Goal: Information Seeking & Learning: Learn about a topic

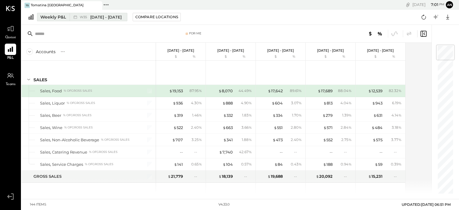
click at [107, 20] on div "W35 Aug 25 - 31, 2025" at bounding box center [97, 17] width 54 height 8
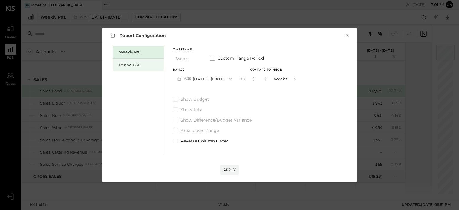
click at [134, 63] on div "Period P&L" at bounding box center [140, 65] width 42 height 6
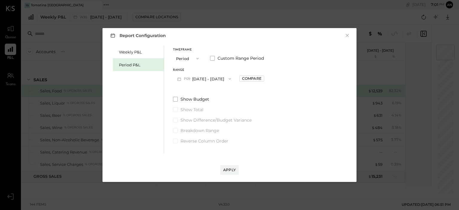
click at [196, 83] on button "P09 [DATE] - [DATE]" at bounding box center [204, 78] width 62 height 11
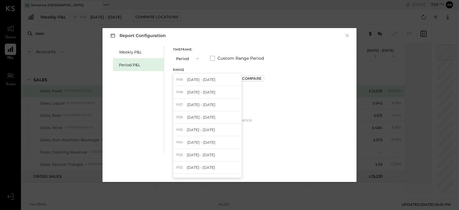
click at [200, 94] on span "[DATE] - [DATE]" at bounding box center [201, 92] width 28 height 5
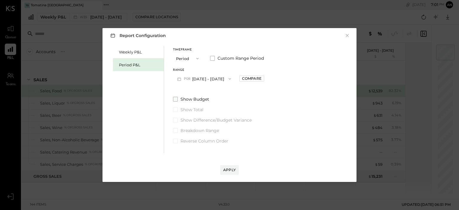
click at [176, 100] on span at bounding box center [175, 99] width 5 height 5
click at [233, 168] on div "Apply" at bounding box center [229, 169] width 13 height 5
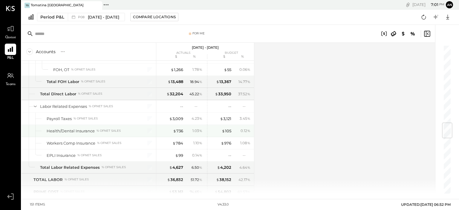
scroll to position [717, 0]
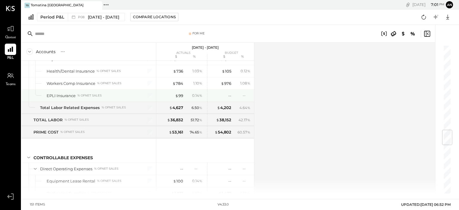
click at [67, 93] on div "EPLI Insurance" at bounding box center [61, 96] width 29 height 6
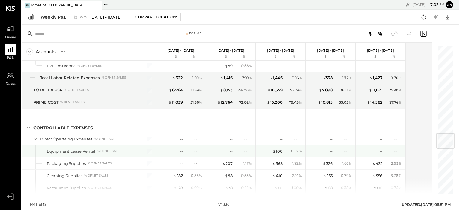
scroll to position [777, 0]
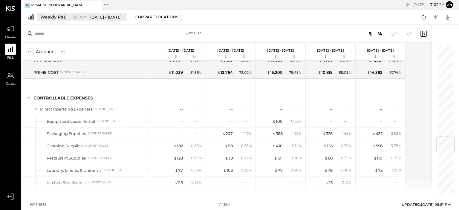
click at [94, 17] on span "[DATE] - [DATE]" at bounding box center [105, 17] width 31 height 6
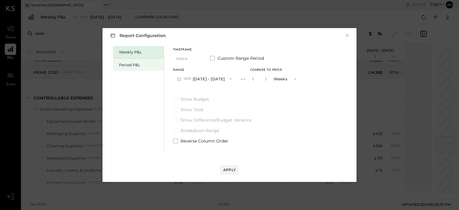
click at [125, 65] on div "Period P&L" at bounding box center [140, 65] width 42 height 6
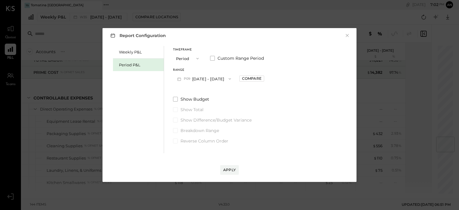
click at [210, 79] on button "P09 [DATE] - [DATE]" at bounding box center [204, 78] width 62 height 11
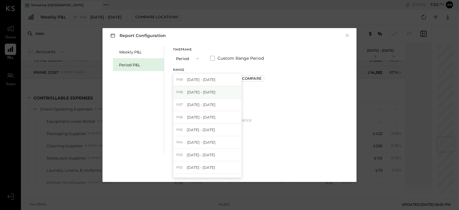
click at [200, 91] on span "[DATE] - [DATE]" at bounding box center [201, 92] width 28 height 5
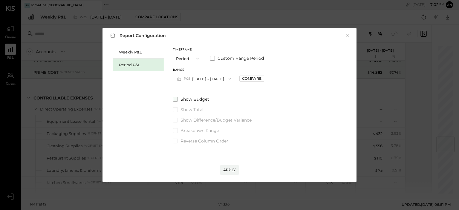
click at [175, 100] on span at bounding box center [175, 99] width 5 height 5
click at [231, 169] on div "Apply" at bounding box center [229, 169] width 13 height 5
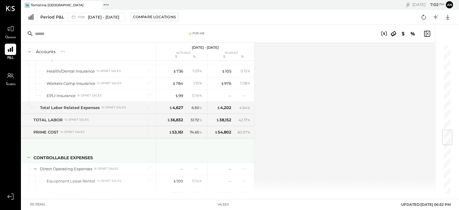
scroll to position [747, 0]
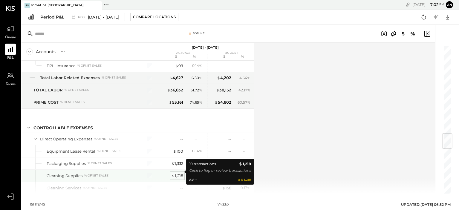
click at [176, 174] on div "$ 1,218" at bounding box center [178, 176] width 12 height 6
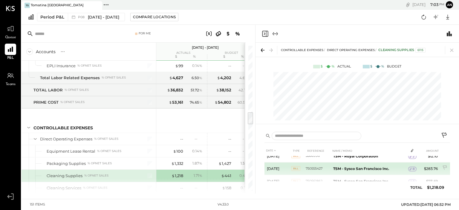
scroll to position [80, 0]
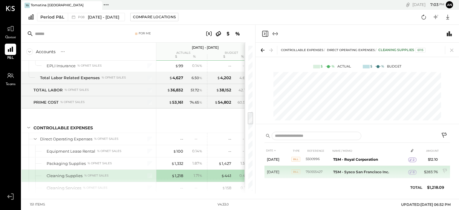
click at [349, 172] on b "TSM - Sysco San Francisco Inc." at bounding box center [361, 172] width 56 height 4
click at [343, 171] on b "TSM - Sysco San Francisco Inc." at bounding box center [361, 172] width 56 height 4
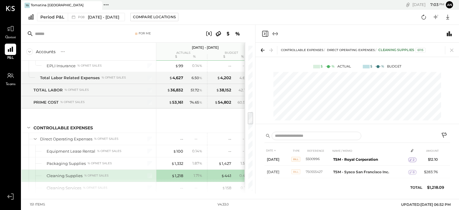
click at [67, 173] on div "Cleaning Supplies" at bounding box center [65, 176] width 36 height 6
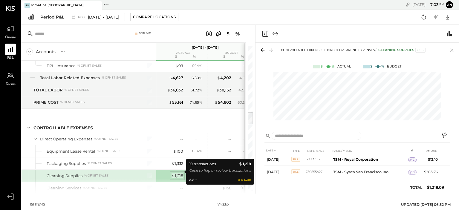
click at [175, 173] on div "$ 1,218" at bounding box center [178, 176] width 12 height 6
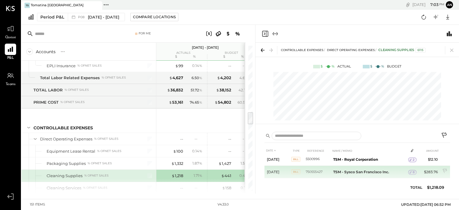
click at [291, 172] on td "[DATE]" at bounding box center [278, 172] width 27 height 13
click at [295, 171] on span "Bill" at bounding box center [295, 171] width 9 height 5
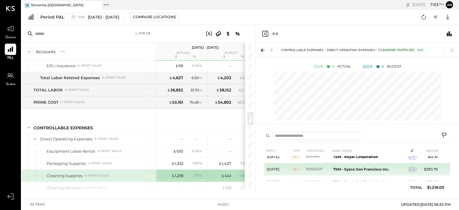
scroll to position [90, 0]
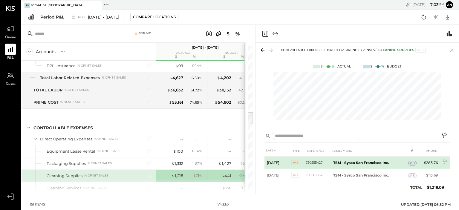
click at [410, 161] on icon at bounding box center [411, 163] width 4 height 4
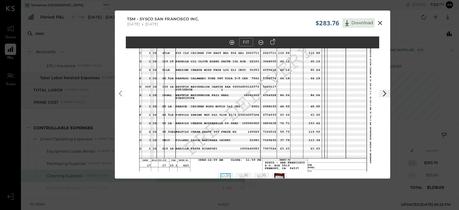
click at [379, 22] on icon at bounding box center [380, 23] width 4 height 4
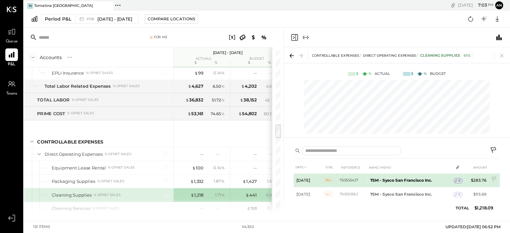
scroll to position [80, 0]
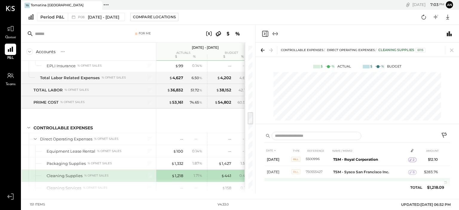
drag, startPoint x: 449, startPoint y: 179, endPoint x: 449, endPoint y: 183, distance: 3.6
click at [449, 183] on td at bounding box center [445, 183] width 10 height 11
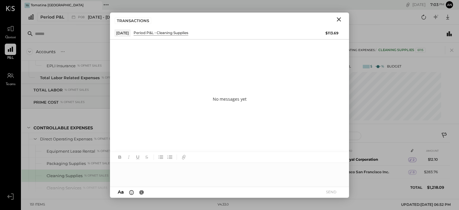
click at [340, 19] on icon "Close" at bounding box center [339, 19] width 4 height 4
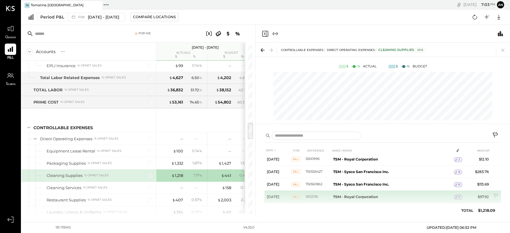
click at [459, 197] on span "2" at bounding box center [460, 197] width 2 height 4
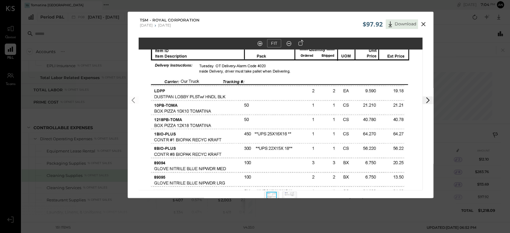
click at [399, 75] on img at bounding box center [281, 106] width 284 height 368
click at [426, 23] on icon at bounding box center [423, 24] width 7 height 7
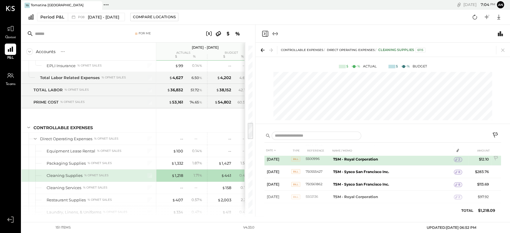
click at [459, 160] on span "2" at bounding box center [460, 160] width 2 height 4
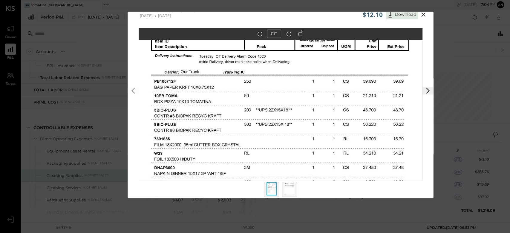
scroll to position [14, 0]
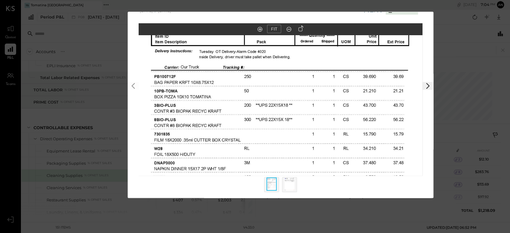
click at [292, 181] on img at bounding box center [290, 184] width 10 height 13
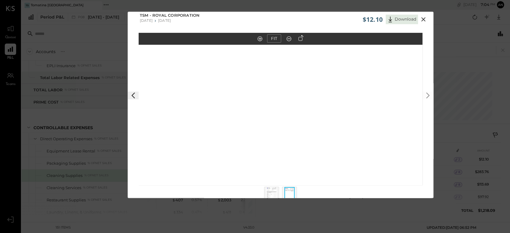
scroll to position [0, 0]
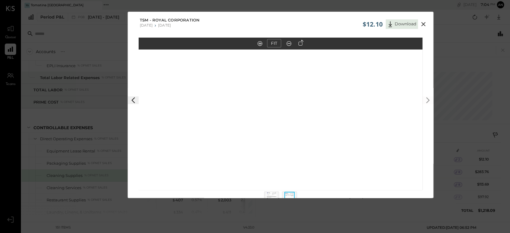
click at [421, 23] on icon at bounding box center [423, 24] width 7 height 7
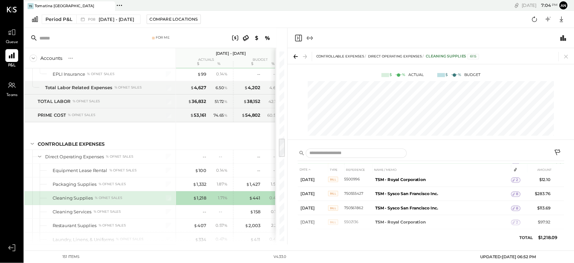
scroll to position [47, 0]
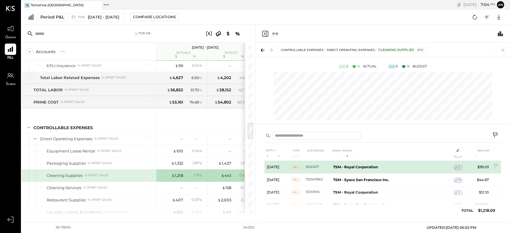
click at [459, 168] on span "2" at bounding box center [460, 168] width 2 height 4
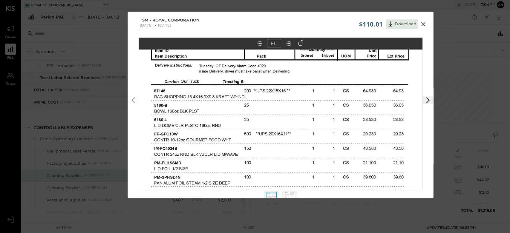
click at [397, 25] on button "Download" at bounding box center [402, 24] width 32 height 10
click at [280, 47] on button "FIT" at bounding box center [274, 43] width 14 height 8
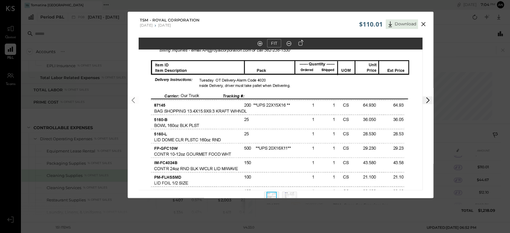
click at [424, 98] on icon at bounding box center [427, 100] width 7 height 7
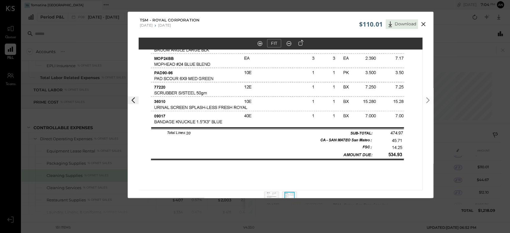
click at [289, 42] on icon at bounding box center [289, 44] width 6 height 8
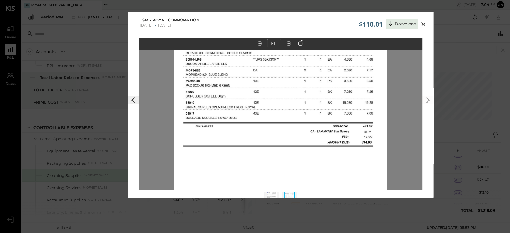
click at [289, 42] on icon at bounding box center [289, 44] width 6 height 8
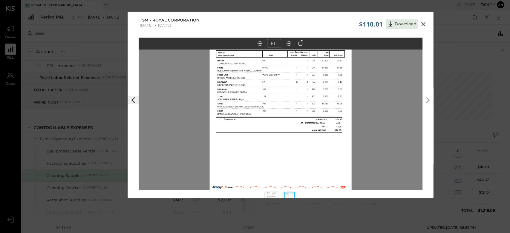
click at [289, 42] on icon at bounding box center [289, 44] width 6 height 8
click at [141, 98] on div at bounding box center [281, 120] width 284 height 141
click at [133, 103] on icon at bounding box center [133, 100] width 7 height 7
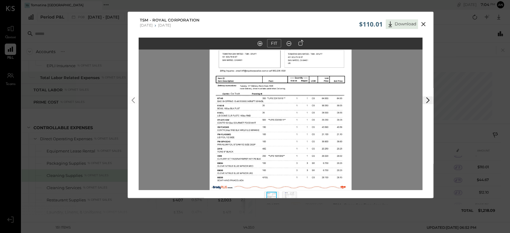
click at [288, 43] on icon at bounding box center [289, 44] width 6 height 8
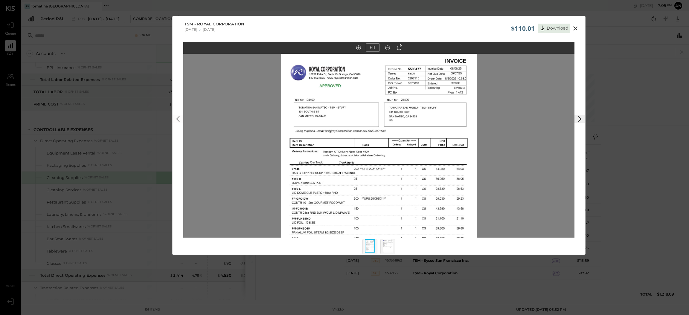
scroll to position [7, 0]
click at [453, 66] on img at bounding box center [378, 179] width 195 height 253
click at [450, 71] on img at bounding box center [378, 179] width 195 height 253
click at [459, 28] on icon at bounding box center [575, 28] width 7 height 7
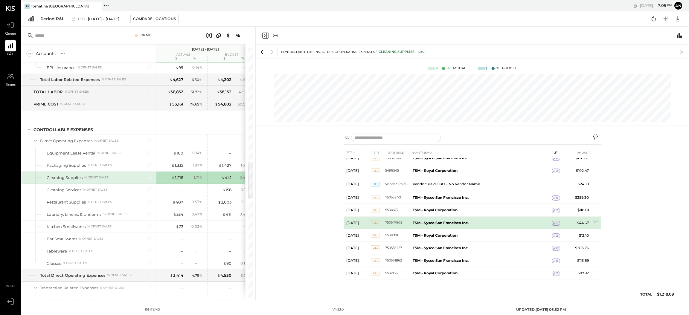
click at [459, 210] on div "11" at bounding box center [556, 223] width 8 height 5
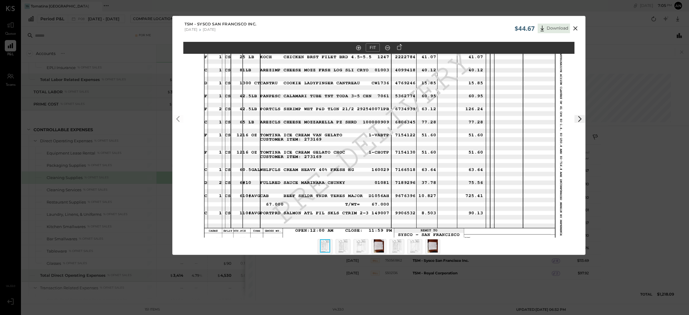
click at [332, 210] on div at bounding box center [379, 249] width 130 height 22
click at [342, 210] on img at bounding box center [343, 245] width 10 height 13
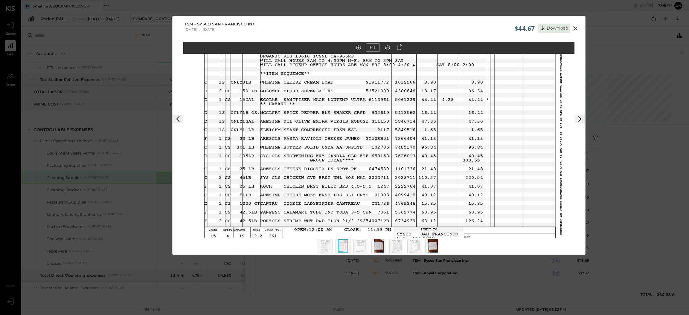
click at [381, 48] on div "FIT" at bounding box center [373, 48] width 41 height 10
click at [387, 45] on icon at bounding box center [387, 48] width 6 height 8
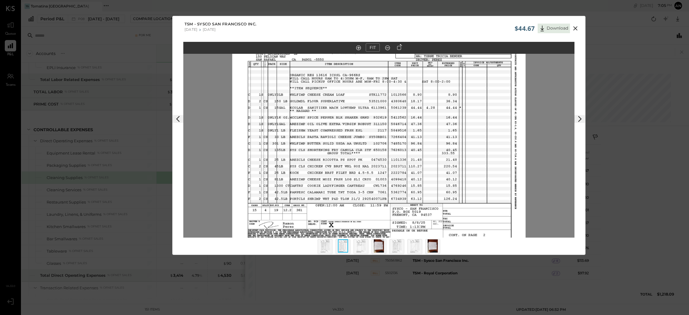
click at [387, 45] on icon at bounding box center [387, 48] width 6 height 8
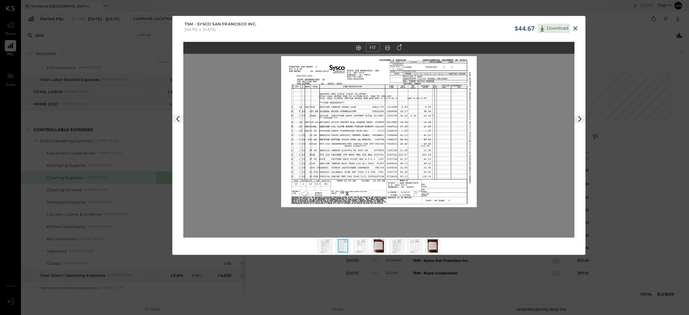
click at [354, 48] on button at bounding box center [358, 47] width 8 height 7
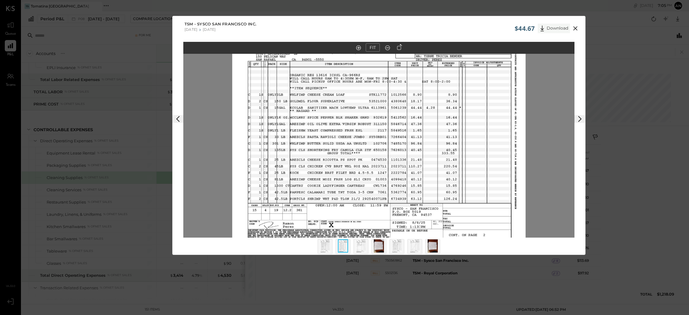
click at [459, 28] on button "Download" at bounding box center [553, 29] width 32 height 10
click at [459, 28] on icon at bounding box center [575, 28] width 4 height 4
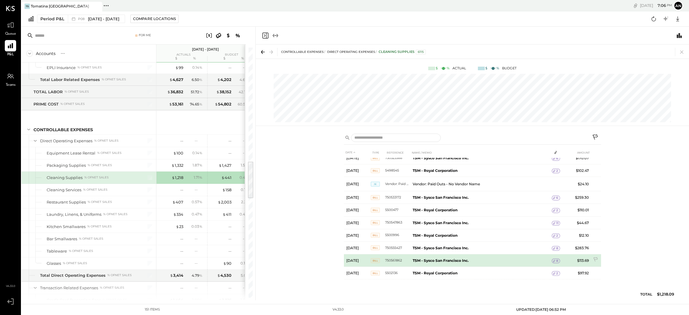
click at [459, 210] on icon at bounding box center [554, 261] width 4 height 4
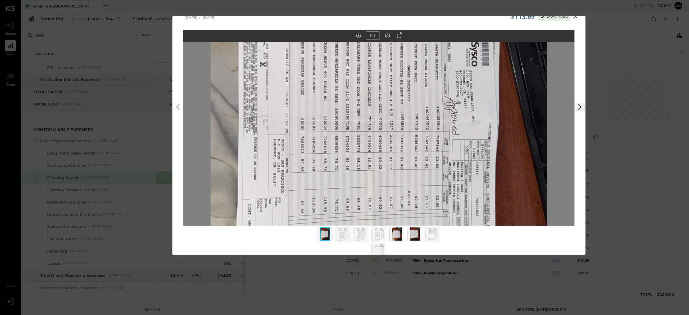
scroll to position [17, 0]
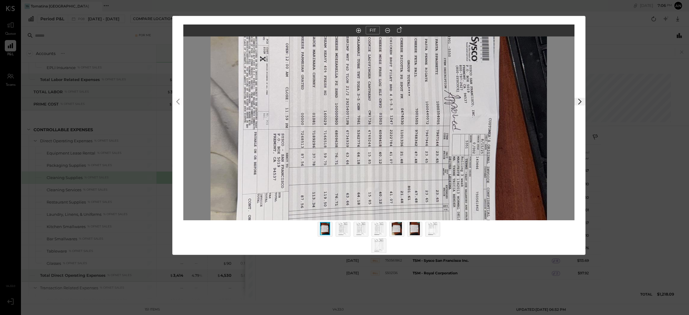
drag, startPoint x: 599, startPoint y: 118, endPoint x: 604, endPoint y: 114, distance: 6.6
click at [459, 114] on div "$113.69 Download TSM - Sysco San Francisco Inc. [DATE] [DATE] FIT" at bounding box center [344, 157] width 689 height 315
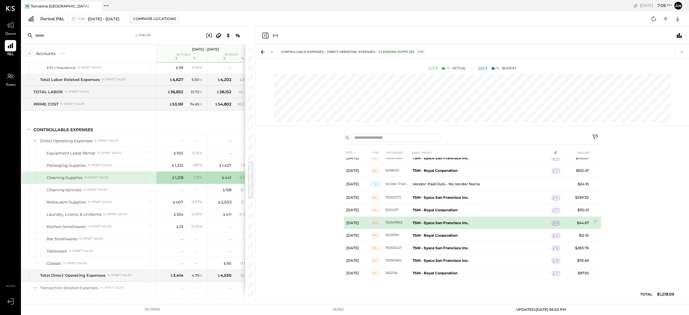
click at [459, 210] on span "11" at bounding box center [557, 223] width 2 height 4
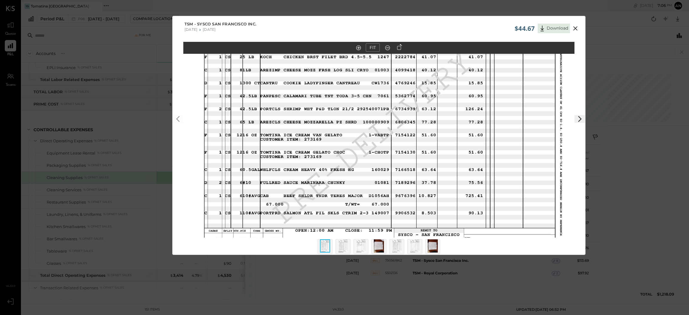
click at [459, 29] on icon at bounding box center [575, 28] width 4 height 4
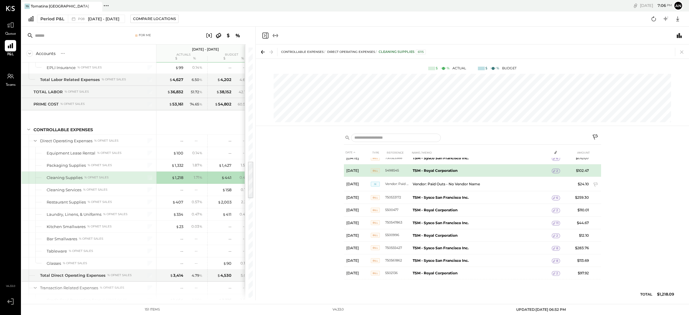
scroll to position [0, 0]
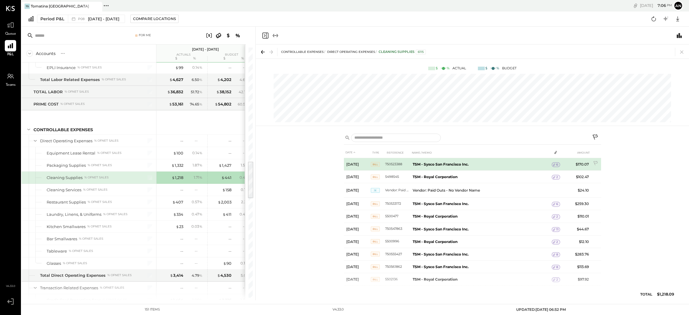
click at [459, 165] on icon at bounding box center [554, 165] width 2 height 3
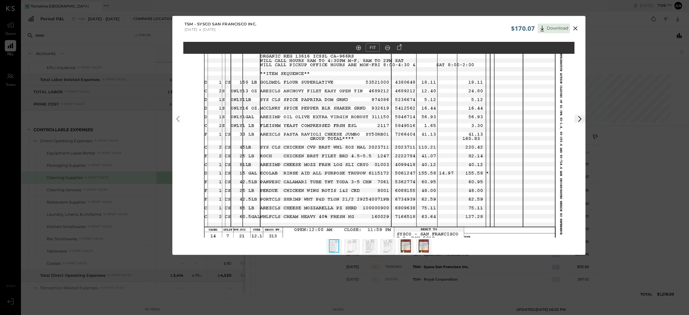
scroll to position [5, 0]
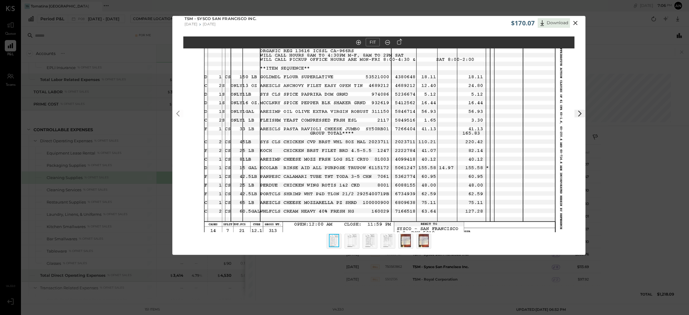
click at [403, 210] on img at bounding box center [406, 240] width 10 height 13
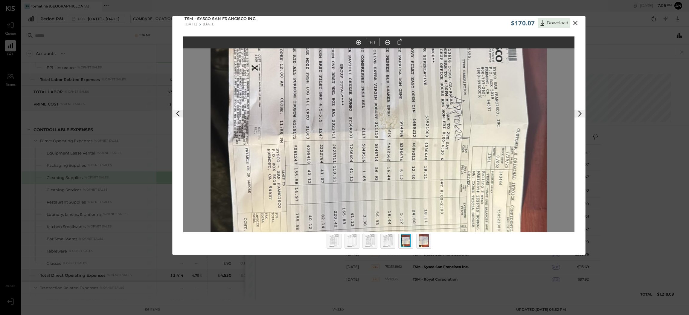
click at [423, 210] on img at bounding box center [423, 240] width 10 height 13
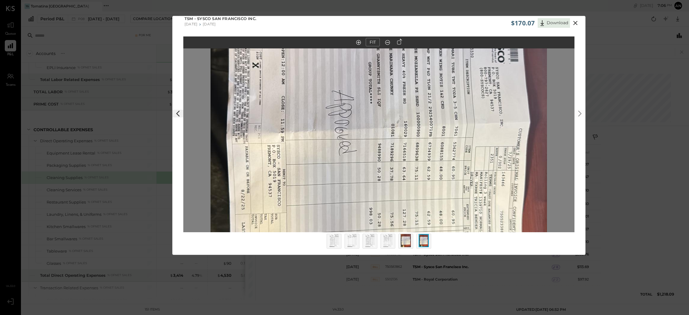
click at [386, 210] on img at bounding box center [388, 240] width 10 height 13
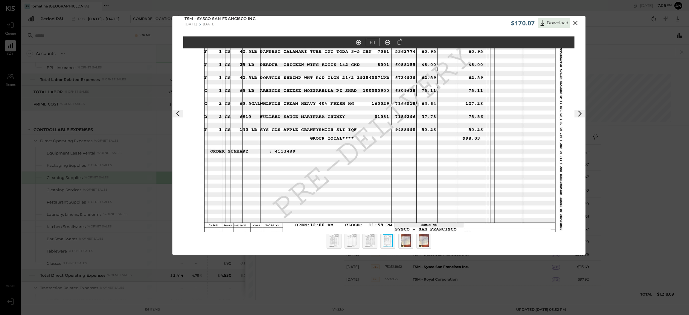
click at [459, 23] on icon at bounding box center [575, 22] width 7 height 7
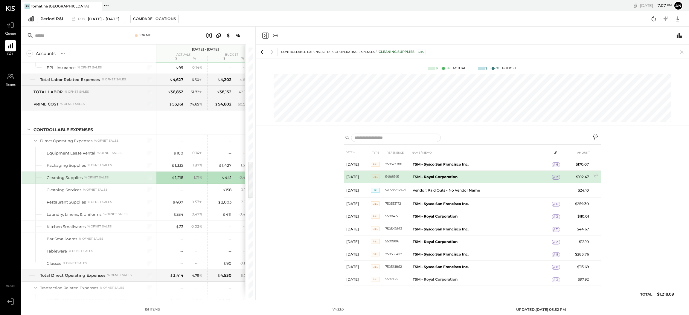
click at [459, 177] on icon at bounding box center [554, 177] width 4 height 4
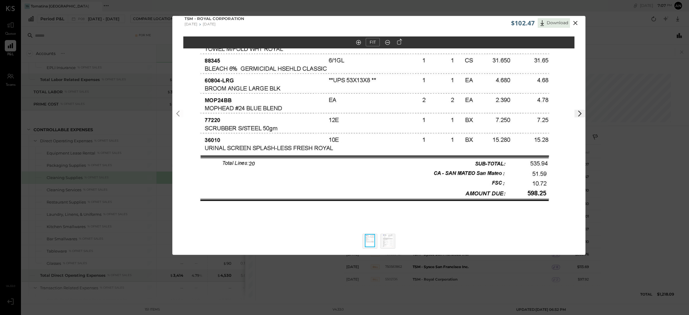
click at [384, 210] on img at bounding box center [388, 240] width 10 height 13
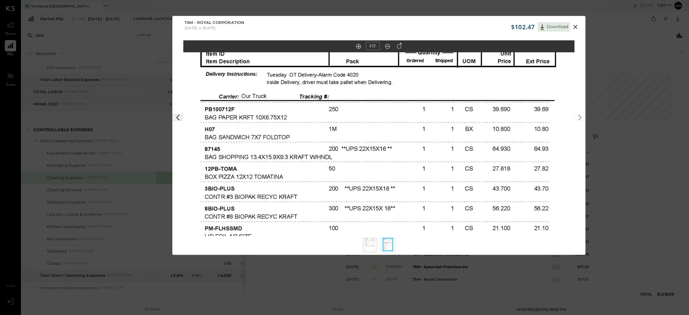
scroll to position [0, 0]
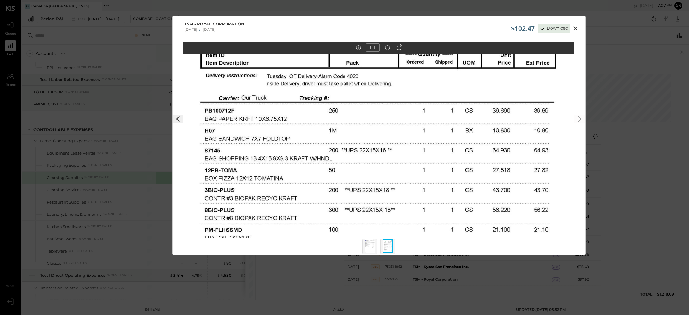
click at [384, 46] on icon at bounding box center [387, 48] width 6 height 8
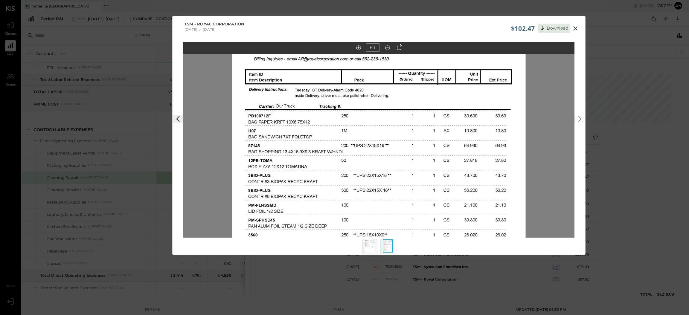
click at [385, 46] on icon at bounding box center [387, 48] width 6 height 8
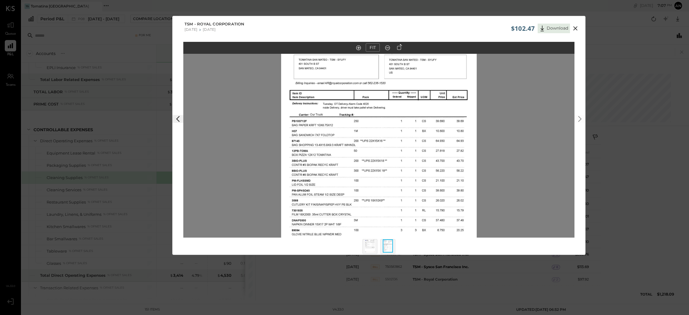
click at [385, 46] on icon at bounding box center [387, 48] width 6 height 8
click at [389, 45] on icon at bounding box center [387, 48] width 6 height 8
click at [387, 45] on icon at bounding box center [387, 48] width 6 height 8
click at [387, 48] on icon at bounding box center [387, 48] width 6 height 8
click at [371, 210] on img at bounding box center [370, 245] width 10 height 13
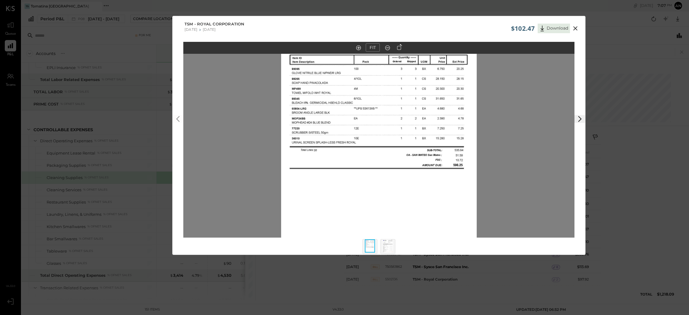
click at [384, 49] on icon at bounding box center [387, 48] width 6 height 8
click at [387, 48] on out at bounding box center [387, 47] width 5 height 5
click at [459, 30] on button "Download" at bounding box center [553, 29] width 32 height 10
click at [459, 28] on icon at bounding box center [575, 28] width 7 height 7
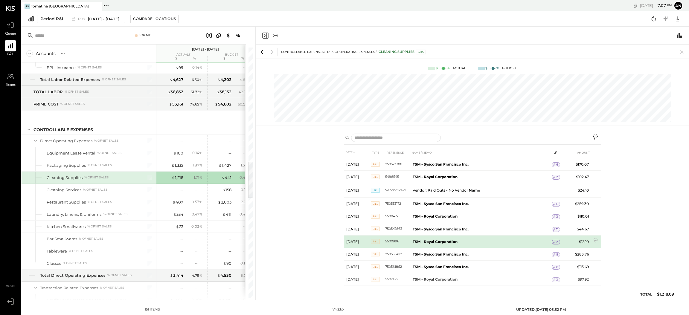
scroll to position [7, 0]
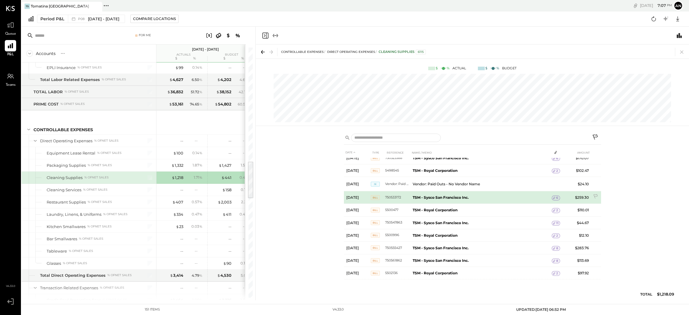
click at [459, 196] on icon at bounding box center [554, 198] width 4 height 4
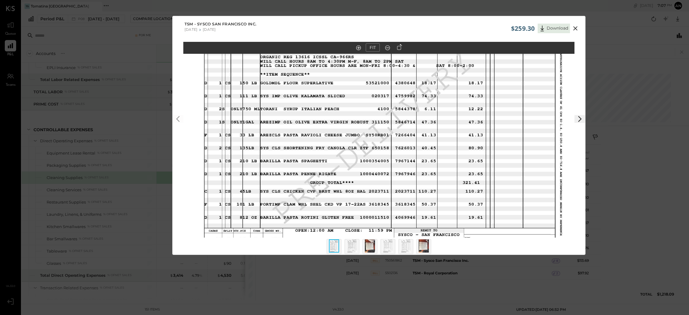
click at [350, 210] on img at bounding box center [352, 245] width 10 height 13
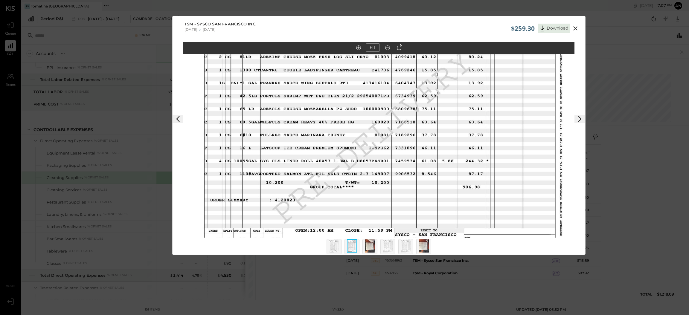
click at [386, 210] on img at bounding box center [388, 245] width 10 height 13
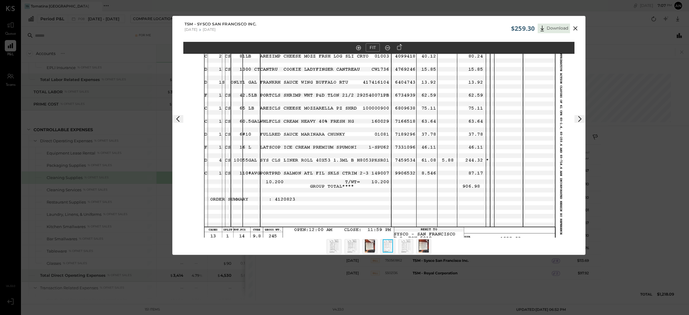
click at [402, 210] on img at bounding box center [406, 245] width 10 height 13
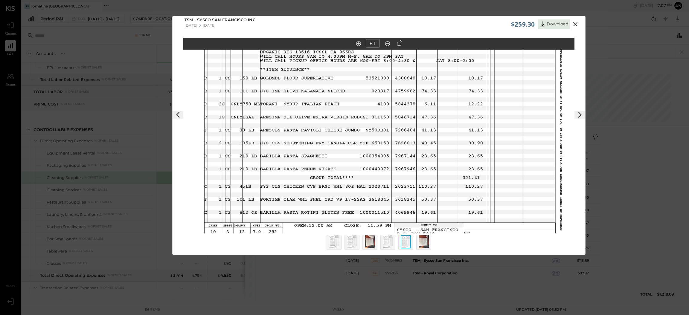
scroll to position [5, 0]
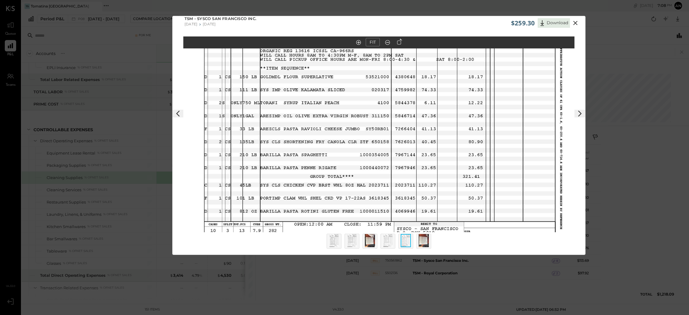
click at [420, 210] on img at bounding box center [423, 240] width 10 height 13
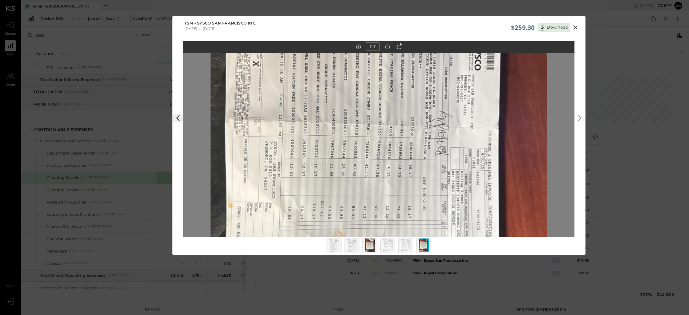
scroll to position [0, 0]
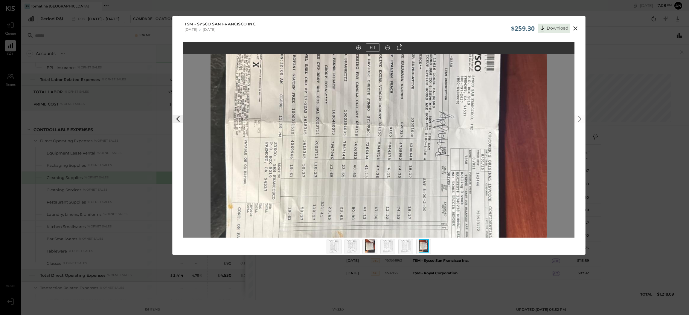
click at [402, 210] on img at bounding box center [406, 245] width 10 height 13
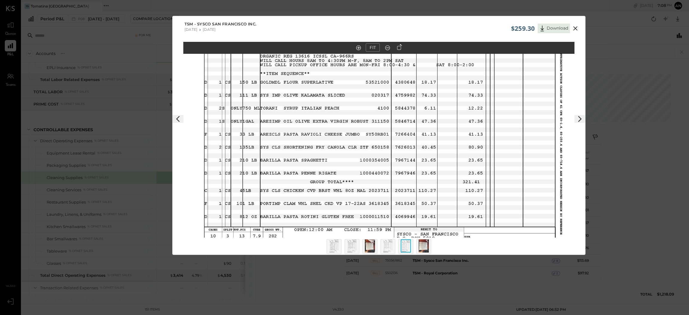
click at [349, 210] on img at bounding box center [352, 245] width 10 height 13
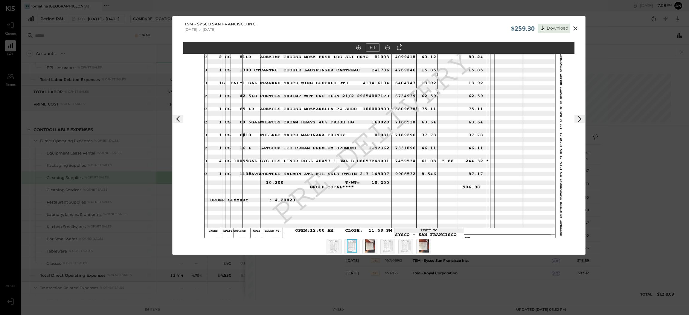
click at [334, 210] on img at bounding box center [334, 245] width 10 height 13
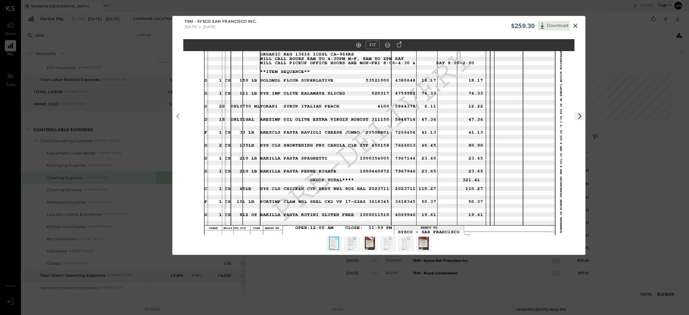
scroll to position [5, 0]
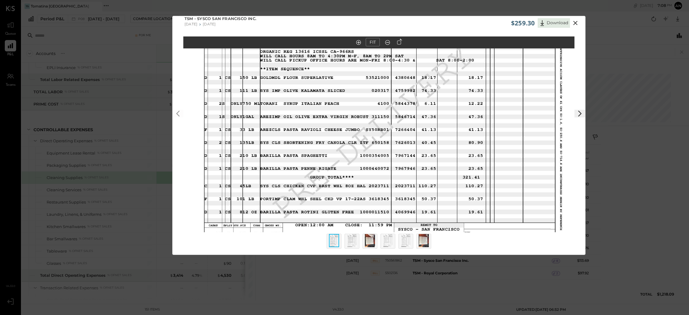
click at [366, 210] on img at bounding box center [370, 240] width 10 height 13
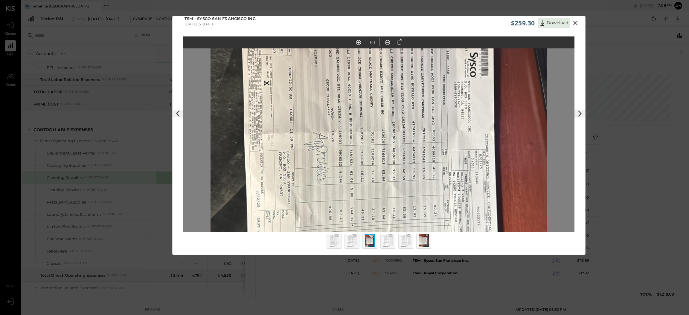
click at [349, 210] on img at bounding box center [352, 240] width 10 height 13
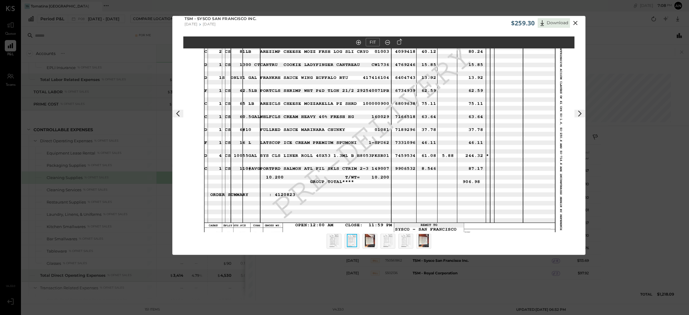
click at [430, 210] on div at bounding box center [423, 241] width 15 height 15
click at [459, 22] on icon at bounding box center [575, 23] width 4 height 4
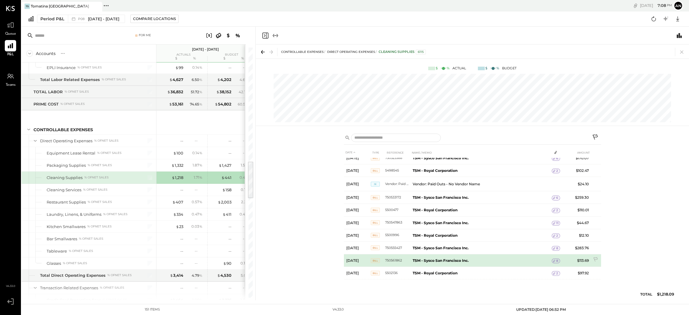
click at [449, 210] on b "TSM - Sysco San Francisco Inc." at bounding box center [441, 260] width 56 height 4
click at [459, 210] on span "8" at bounding box center [557, 261] width 2 height 4
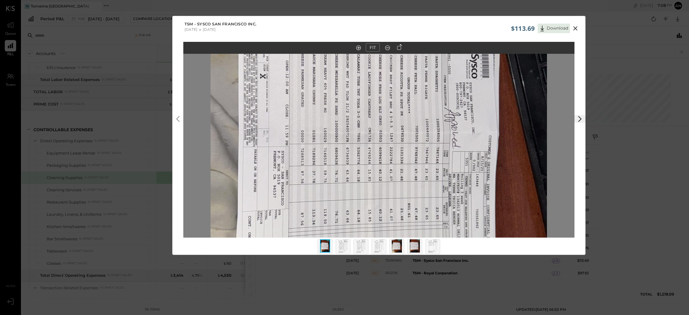
click at [459, 27] on icon at bounding box center [575, 28] width 4 height 4
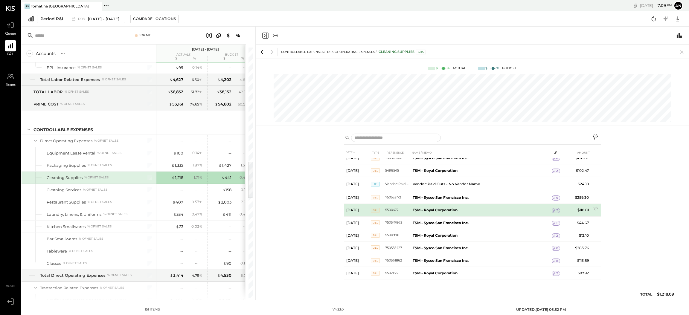
scroll to position [0, 0]
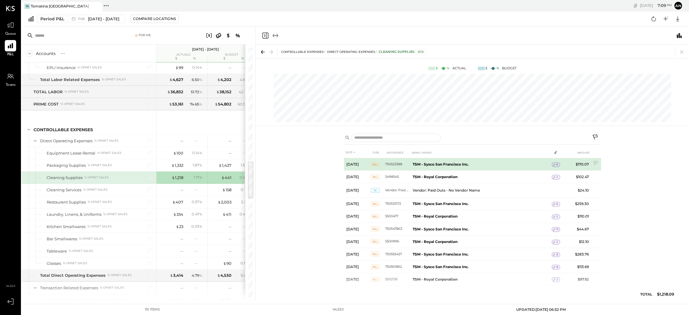
click at [459, 163] on icon at bounding box center [554, 165] width 4 height 4
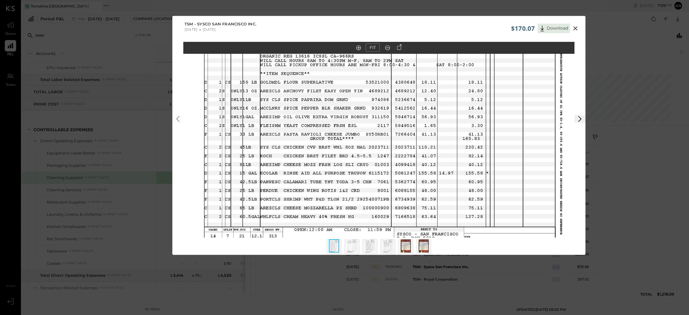
click at [459, 27] on icon at bounding box center [575, 28] width 4 height 4
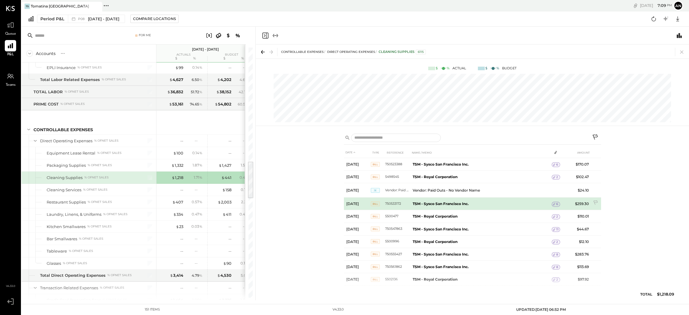
click at [449, 204] on b "TSM - Sysco San Francisco Inc." at bounding box center [441, 203] width 56 height 4
click at [459, 202] on span "6" at bounding box center [557, 204] width 2 height 4
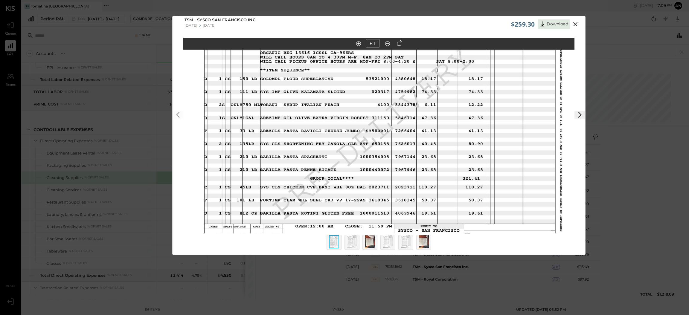
scroll to position [5, 0]
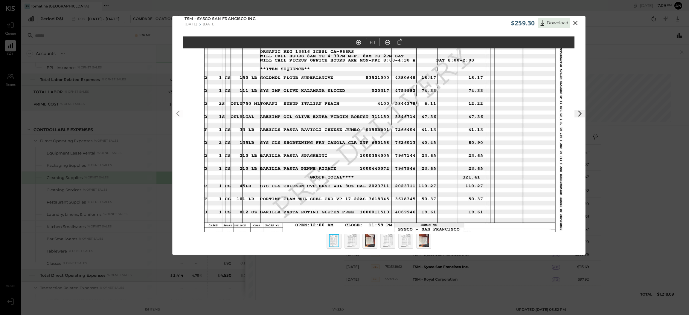
click at [349, 210] on img at bounding box center [352, 240] width 10 height 13
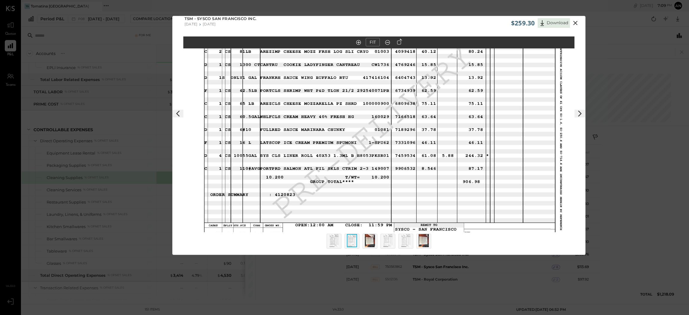
scroll to position [0, 0]
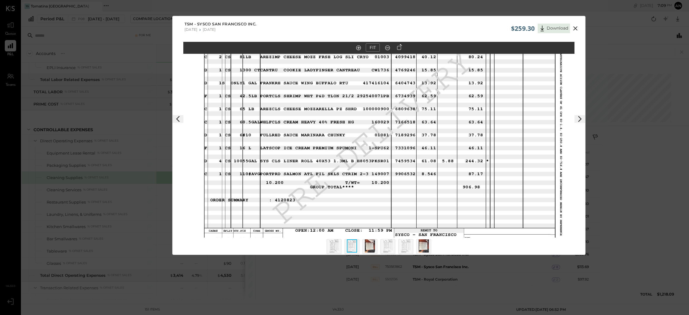
click at [389, 46] on icon at bounding box center [387, 48] width 6 height 8
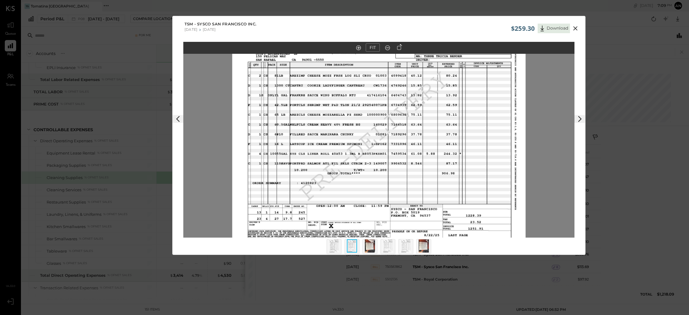
click at [375, 210] on div at bounding box center [369, 246] width 15 height 15
click at [370, 210] on img at bounding box center [370, 245] width 10 height 13
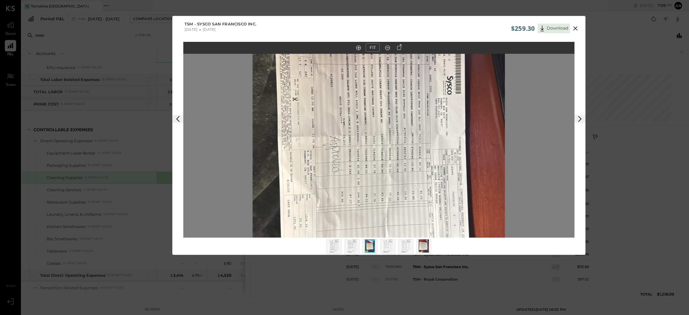
click at [356, 48] on in at bounding box center [358, 47] width 5 height 5
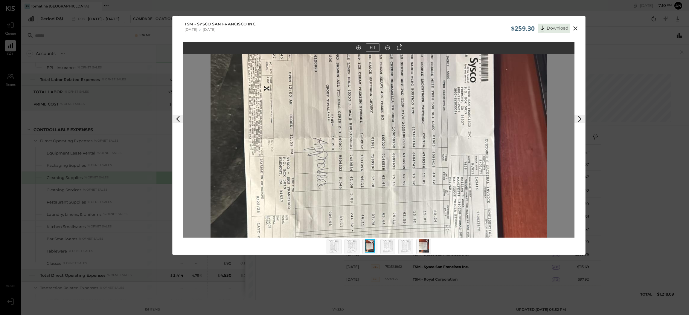
click at [388, 46] on icon at bounding box center [387, 48] width 6 height 8
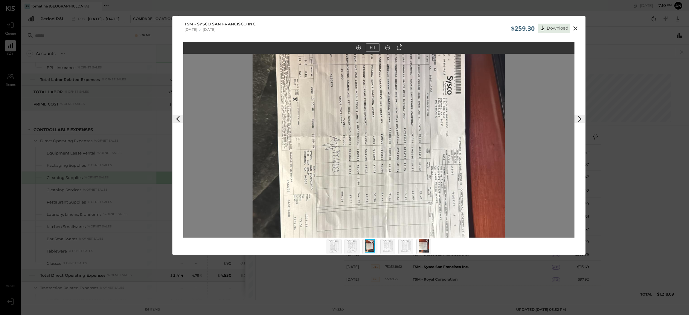
click at [385, 44] on icon at bounding box center [387, 48] width 6 height 8
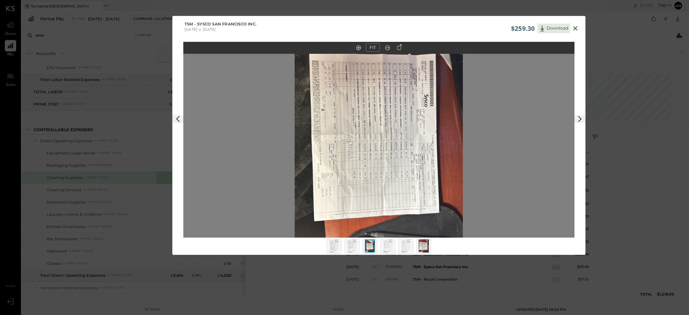
click at [459, 26] on icon at bounding box center [575, 28] width 7 height 7
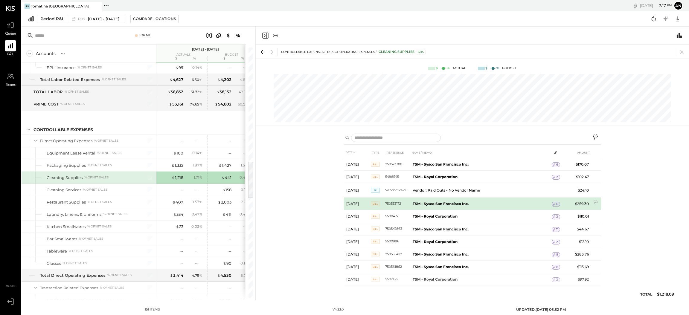
click at [459, 204] on span "6" at bounding box center [557, 204] width 2 height 4
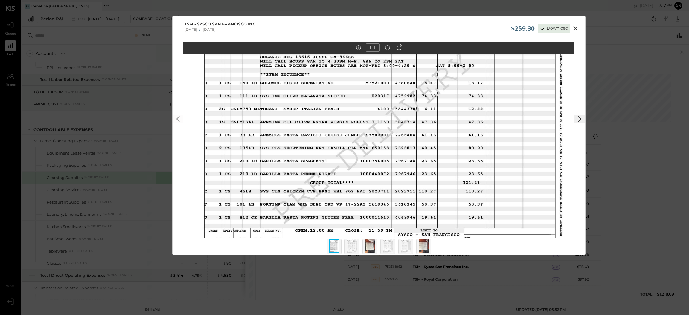
click at [353, 210] on img at bounding box center [352, 245] width 10 height 13
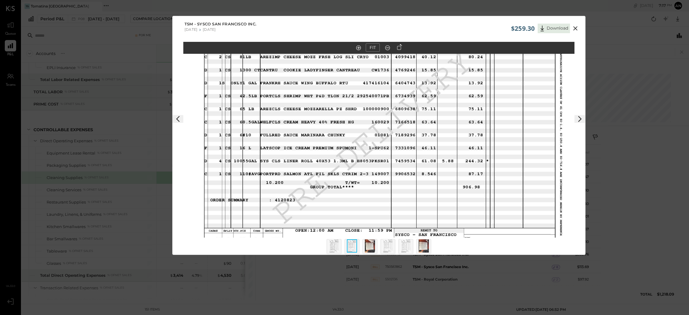
click at [388, 48] on out at bounding box center [387, 47] width 5 height 5
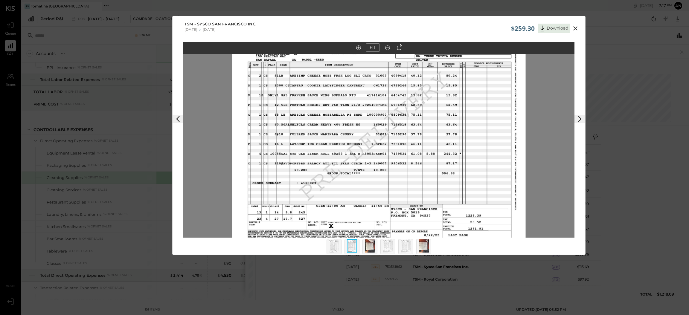
click at [387, 48] on out at bounding box center [387, 47] width 5 height 5
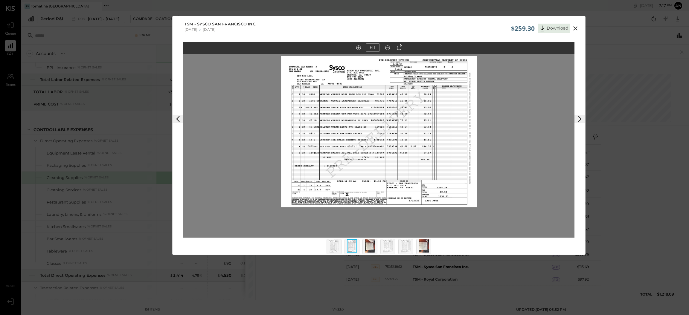
drag, startPoint x: 555, startPoint y: 28, endPoint x: 550, endPoint y: 25, distance: 5.8
click at [459, 26] on button "Download" at bounding box center [553, 29] width 32 height 10
click at [459, 114] on div "$259.30 Download TSM - Sysco San Francisco Inc. [DATE] [DATE] FIT" at bounding box center [344, 157] width 689 height 315
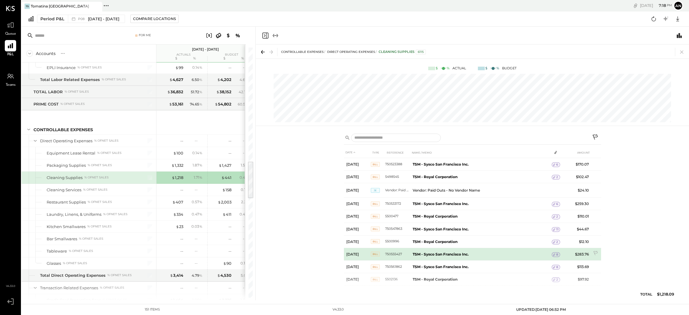
click at [459, 210] on span "8" at bounding box center [557, 255] width 2 height 4
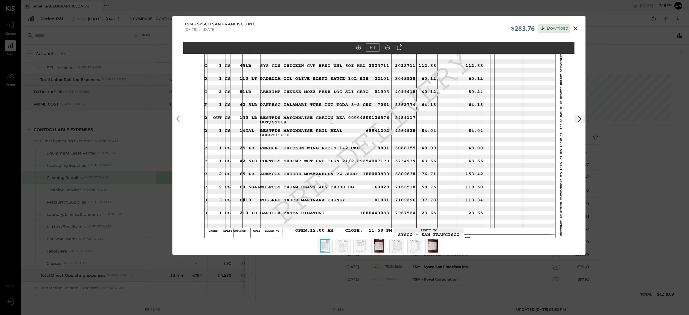
click at [338, 210] on img at bounding box center [343, 245] width 10 height 13
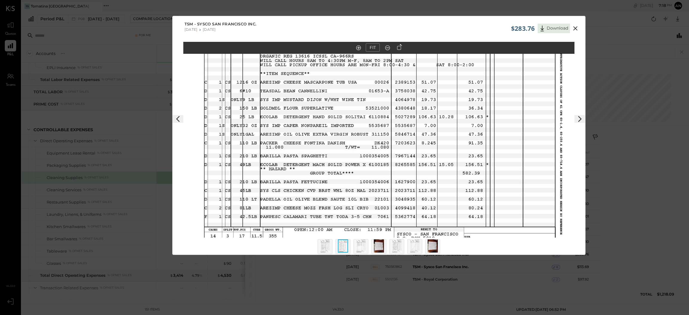
click at [363, 210] on img at bounding box center [361, 245] width 10 height 13
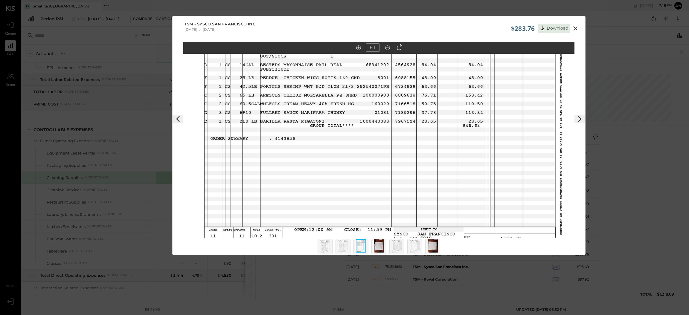
click at [379, 210] on img at bounding box center [379, 245] width 10 height 13
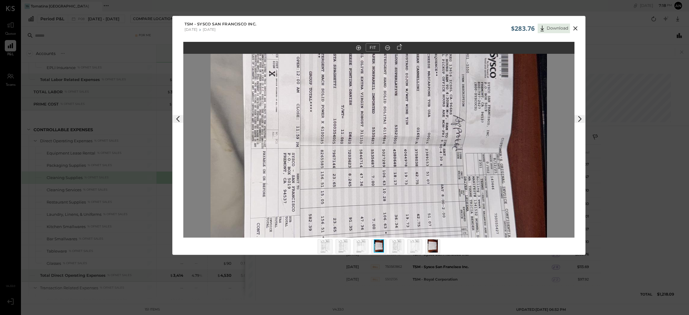
click at [394, 210] on img at bounding box center [397, 245] width 10 height 13
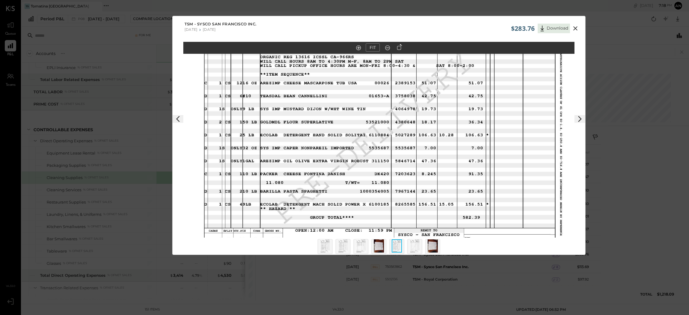
click at [410, 210] on img at bounding box center [415, 245] width 10 height 13
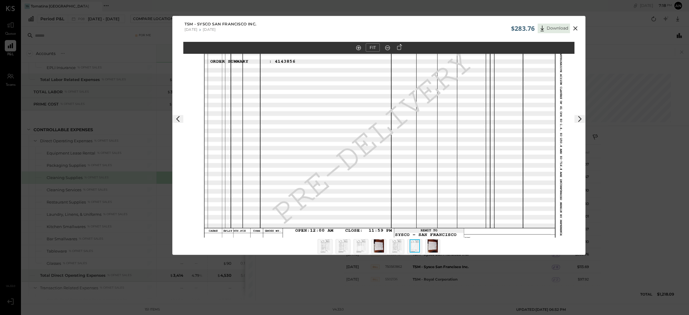
click at [436, 210] on img at bounding box center [432, 245] width 10 height 13
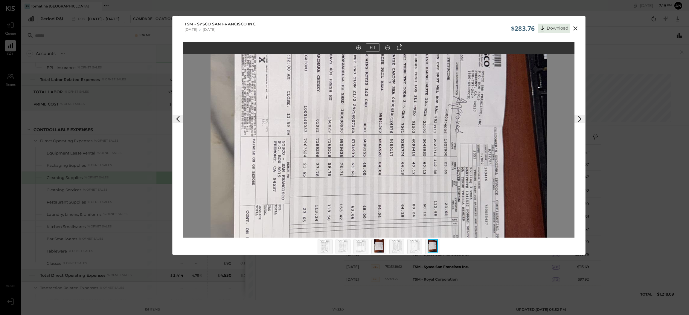
click at [459, 28] on icon at bounding box center [575, 28] width 7 height 7
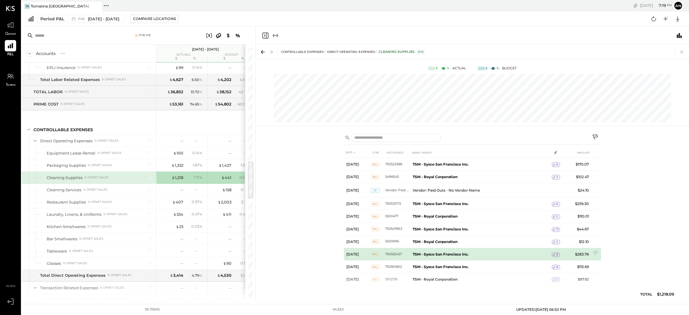
click at [459, 210] on icon at bounding box center [554, 255] width 4 height 4
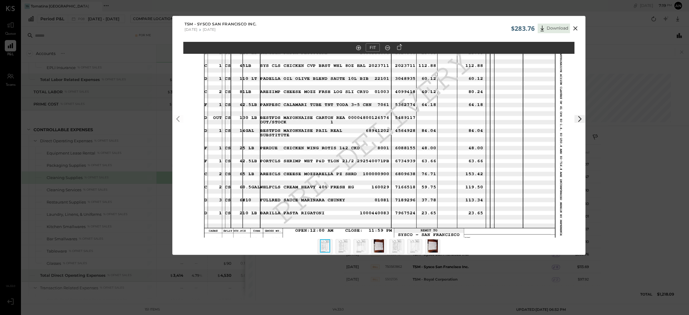
click at [387, 49] on icon at bounding box center [387, 48] width 6 height 8
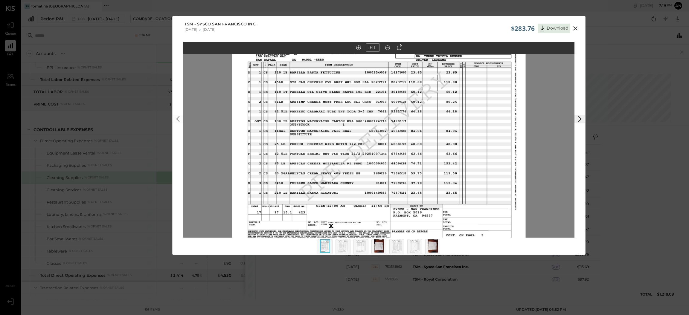
click at [383, 210] on img at bounding box center [379, 245] width 10 height 13
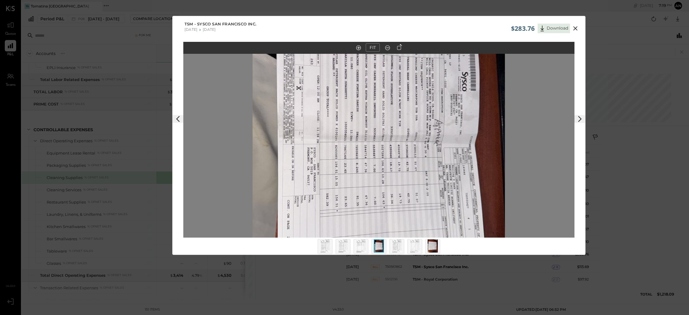
click at [427, 210] on div at bounding box center [432, 246] width 15 height 15
click at [459, 28] on icon at bounding box center [575, 28] width 4 height 4
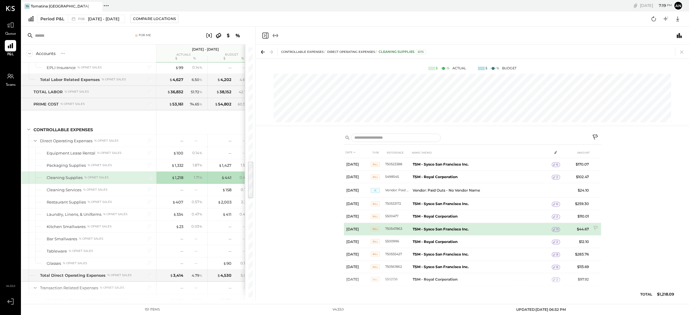
scroll to position [7, 0]
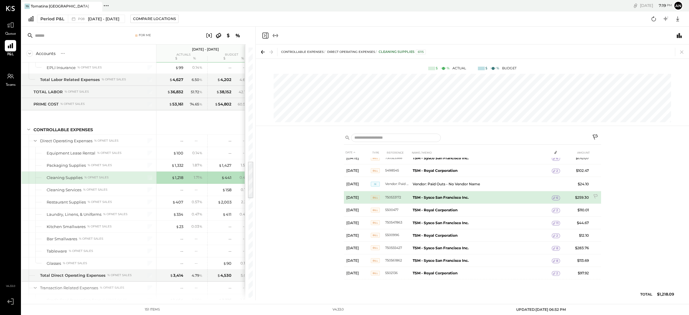
click at [459, 197] on div "6" at bounding box center [556, 197] width 8 height 5
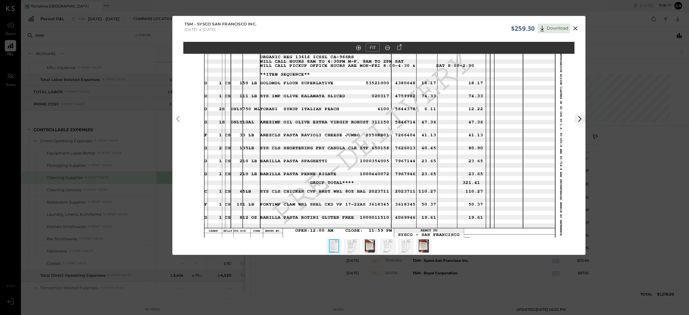
click at [349, 210] on img at bounding box center [352, 245] width 10 height 13
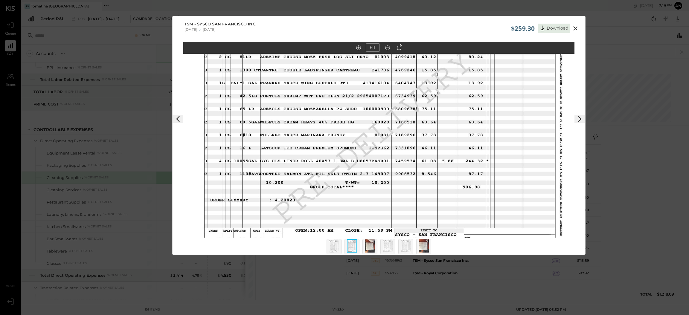
click at [371, 210] on img at bounding box center [370, 245] width 10 height 13
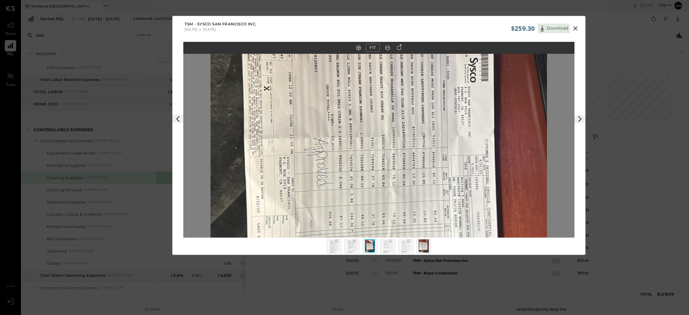
click at [384, 46] on icon at bounding box center [387, 48] width 6 height 8
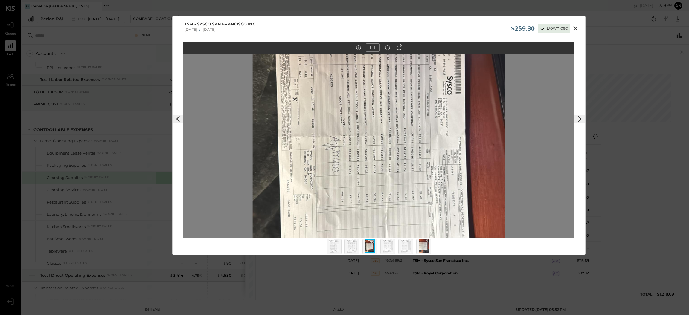
click at [384, 46] on icon at bounding box center [387, 48] width 6 height 8
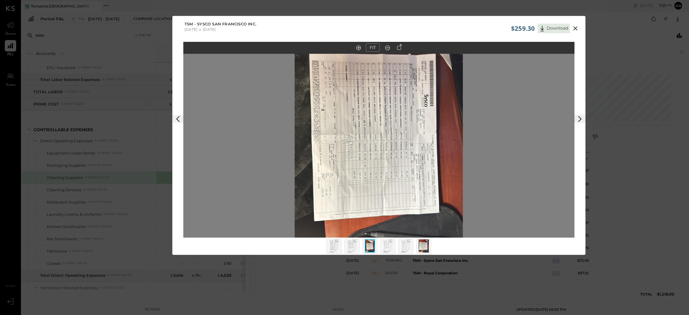
click at [459, 91] on div "FIT" at bounding box center [378, 151] width 413 height 218
click at [459, 26] on icon at bounding box center [575, 28] width 7 height 7
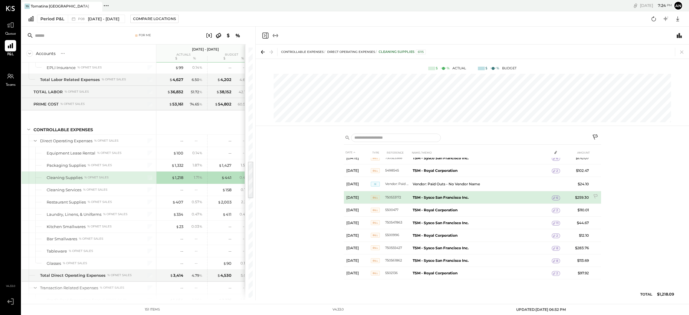
click at [459, 197] on tr "[DATE] Bill 750533172 TSM - Sysco San Francisco Inc. 6 $259.30" at bounding box center [472, 197] width 257 height 13
click at [459, 197] on icon at bounding box center [554, 198] width 4 height 4
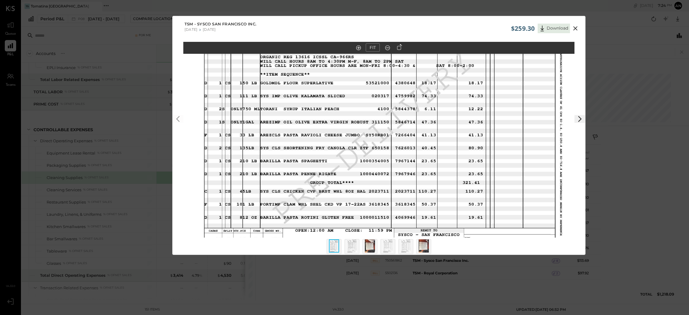
click at [354, 210] on img at bounding box center [352, 245] width 10 height 13
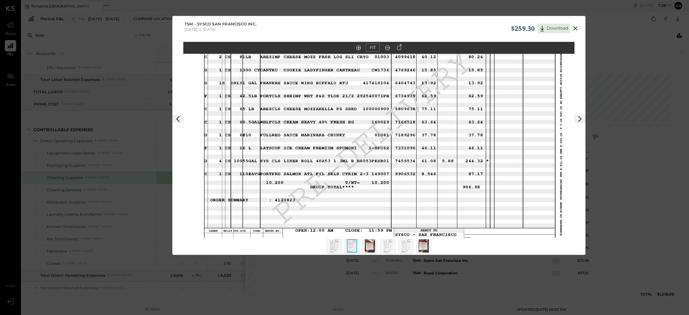
click at [459, 32] on button at bounding box center [575, 29] width 11 height 8
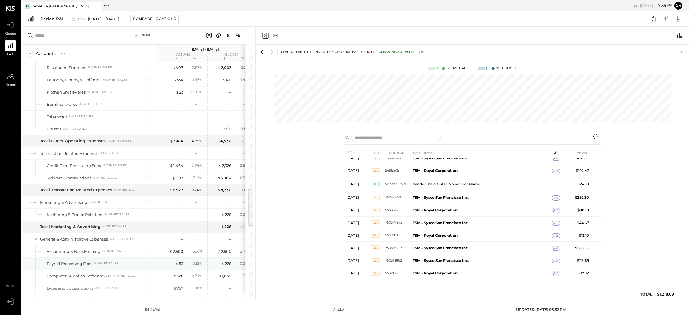
scroll to position [927, 0]
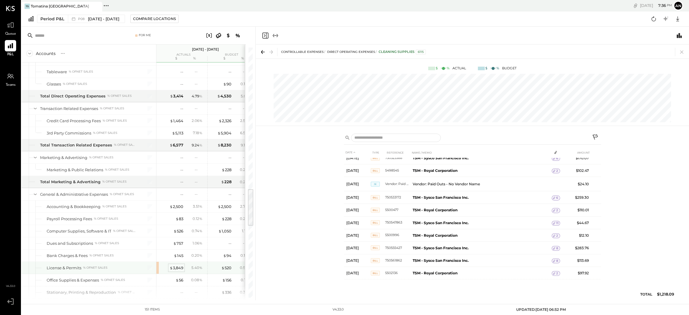
click at [176, 210] on div "$ 3,849" at bounding box center [176, 268] width 14 height 6
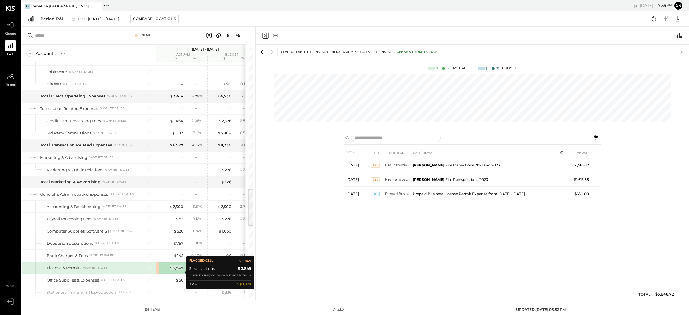
scroll to position [0, 0]
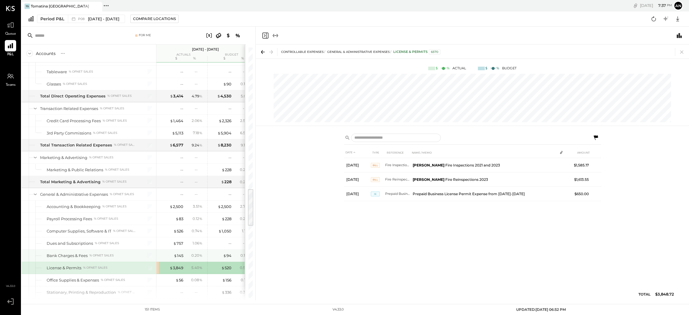
scroll to position [971, 0]
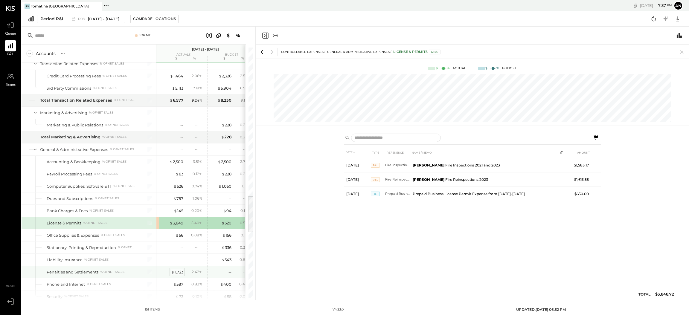
click at [176, 210] on div "$ 1,723" at bounding box center [177, 272] width 12 height 6
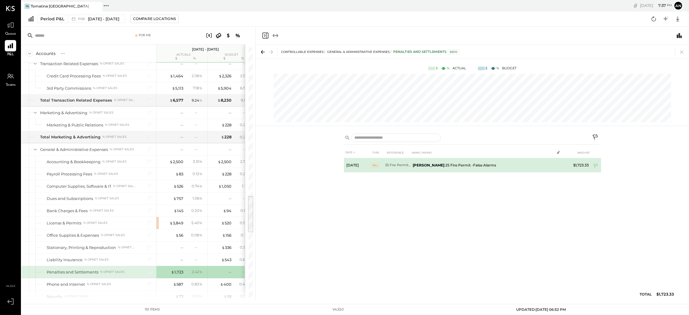
click at [459, 165] on td "[PERSON_NAME] 25 Fire Permit -False Alarms" at bounding box center [482, 165] width 144 height 14
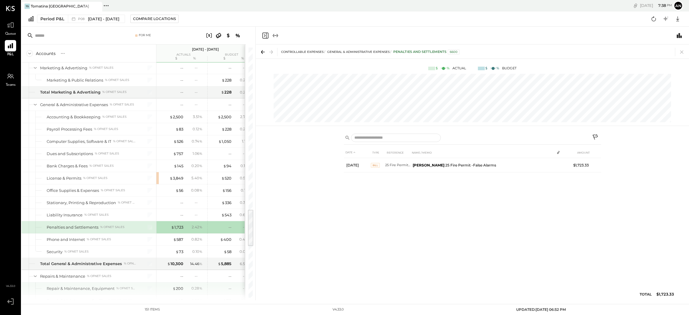
scroll to position [1061, 0]
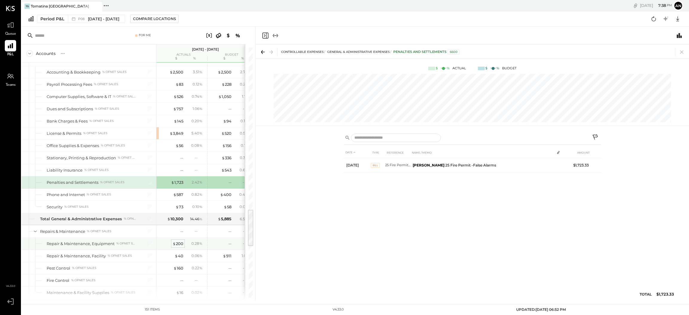
click at [179, 210] on div "$ 200" at bounding box center [177, 244] width 11 height 6
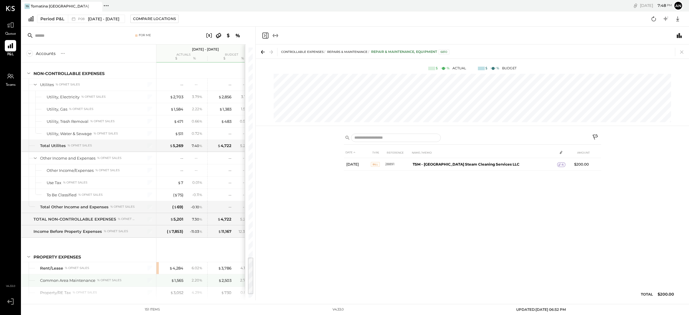
scroll to position [1375, 0]
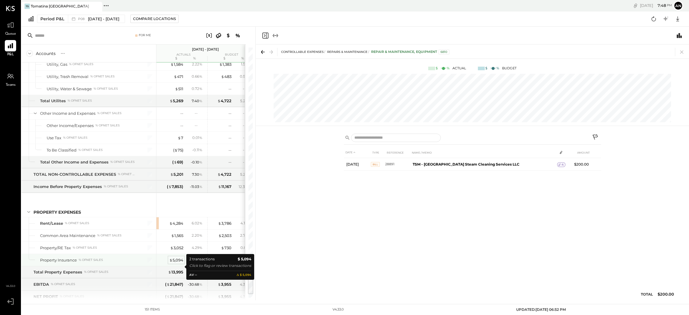
click at [181, 210] on div "$ 5,094" at bounding box center [176, 260] width 14 height 6
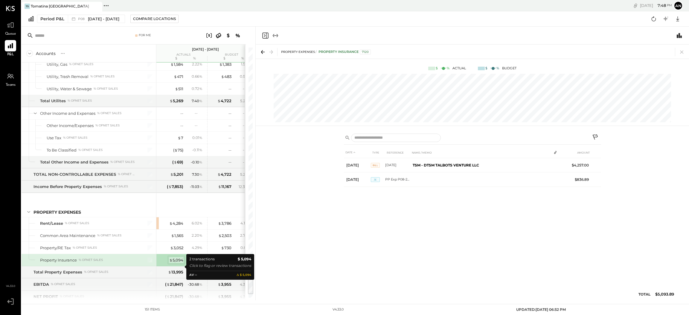
click at [170, 210] on span "$" at bounding box center [170, 260] width 3 height 5
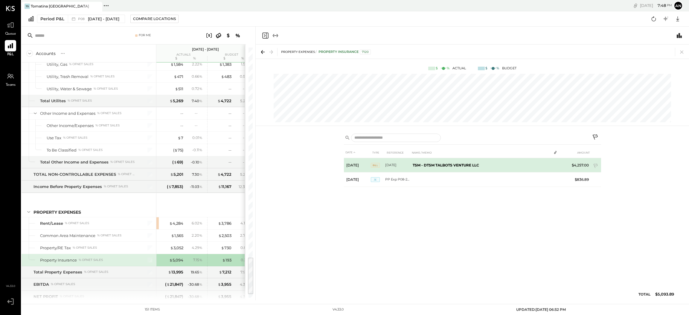
click at [459, 164] on td "$4,257.00" at bounding box center [579, 165] width 23 height 14
click at [428, 164] on b "TSM - DTSM TALBOTS VENTURE LLC" at bounding box center [446, 165] width 66 height 4
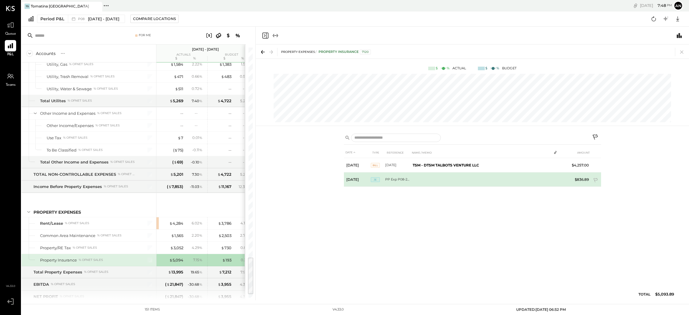
click at [369, 175] on td "[DATE]" at bounding box center [357, 179] width 27 height 14
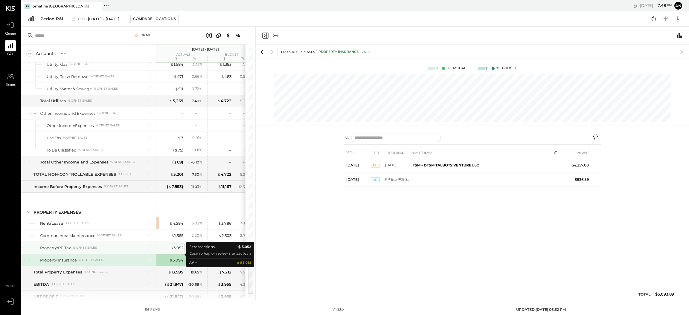
click at [174, 210] on div "$ 3,052" at bounding box center [176, 248] width 13 height 6
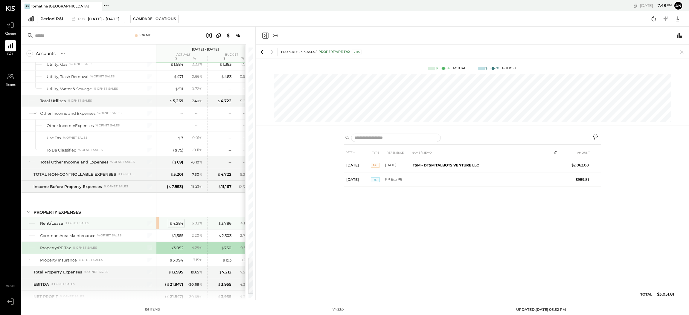
click at [180, 210] on div "$ 4,284" at bounding box center [176, 224] width 14 height 6
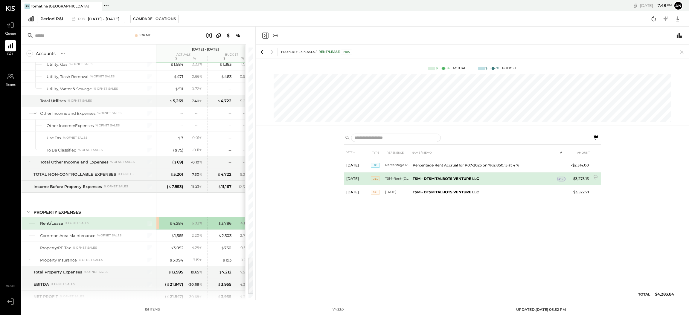
click at [459, 182] on td "2" at bounding box center [561, 178] width 8 height 11
click at [459, 178] on span "2" at bounding box center [562, 179] width 2 height 4
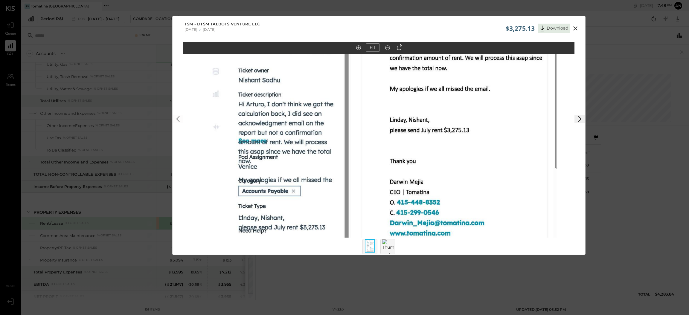
click at [459, 26] on icon at bounding box center [575, 28] width 7 height 7
